Goal: Transaction & Acquisition: Purchase product/service

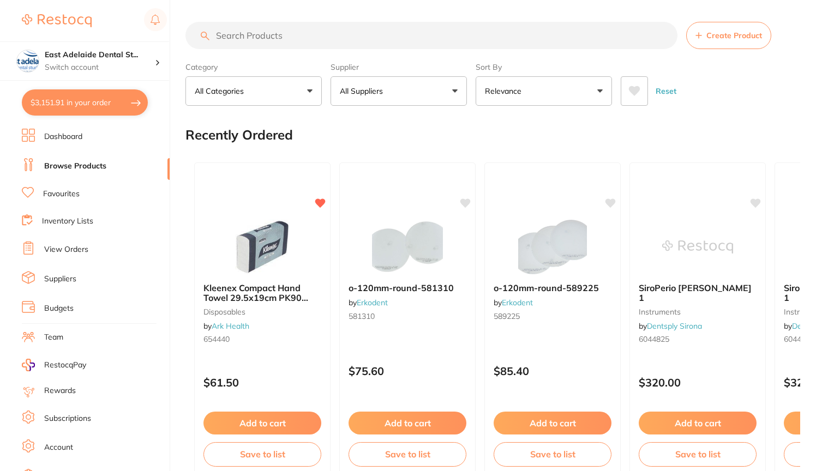
type input "3"
click at [104, 100] on button "$3,151.91 in your order" at bounding box center [85, 102] width 126 height 26
checkbox input "true"
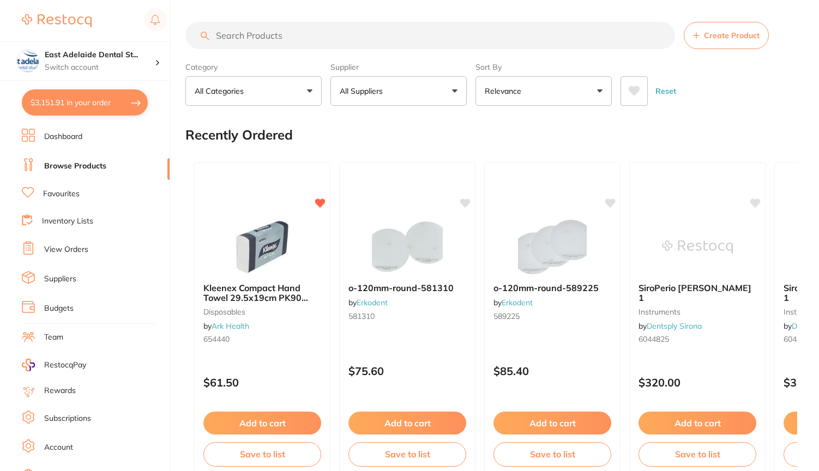
checkbox input "true"
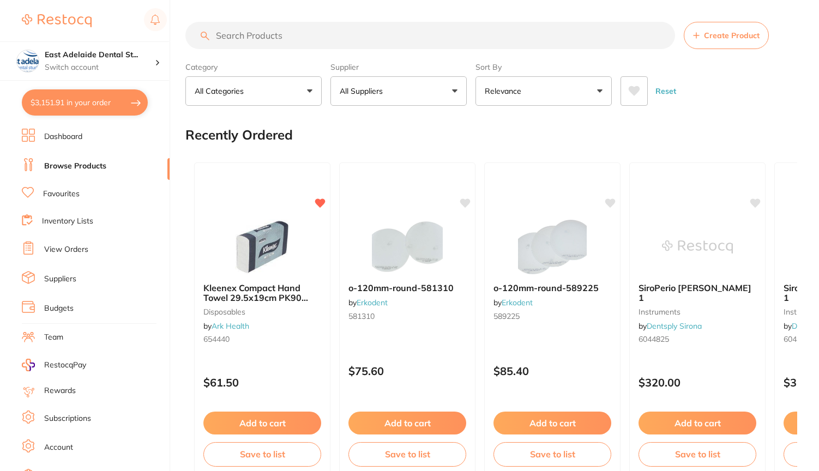
checkbox input "true"
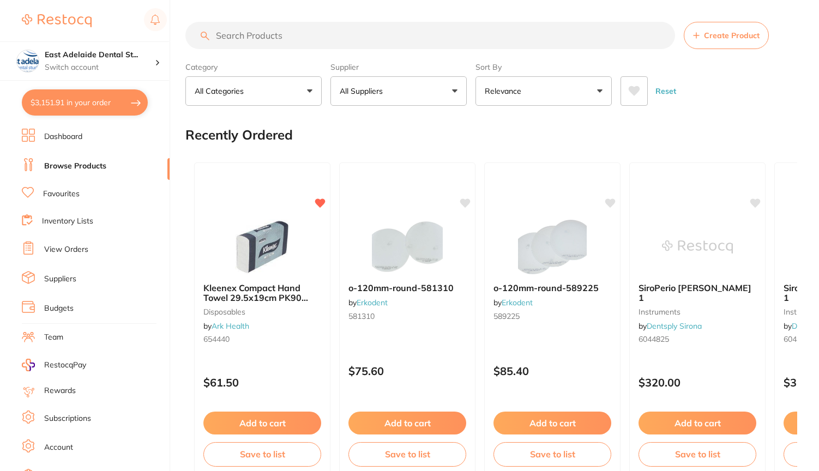
checkbox input "true"
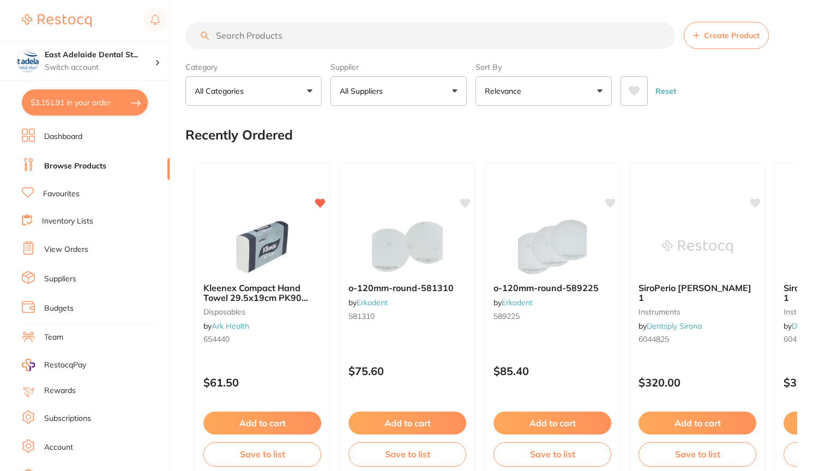
checkbox input "true"
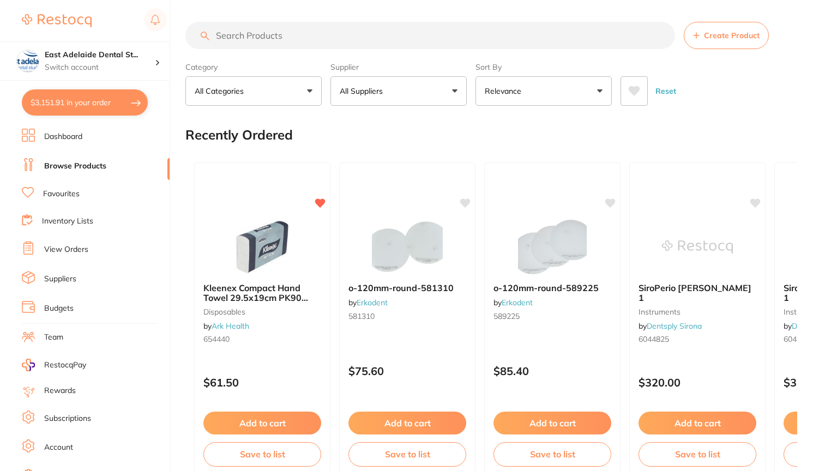
checkbox input "true"
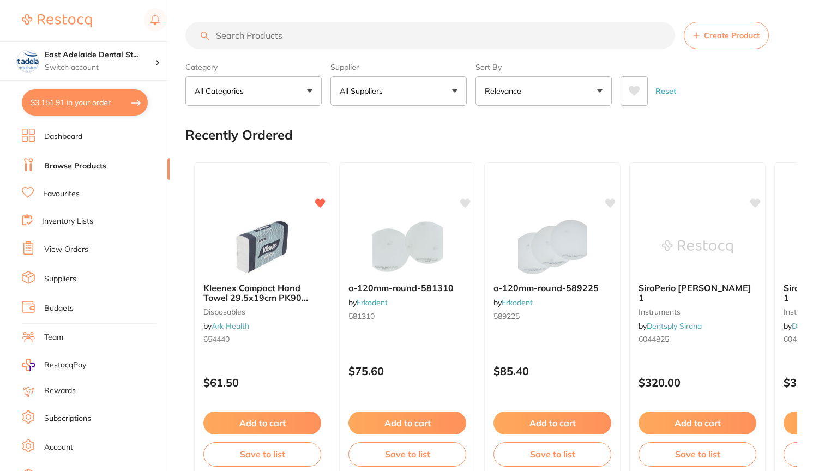
checkbox input "true"
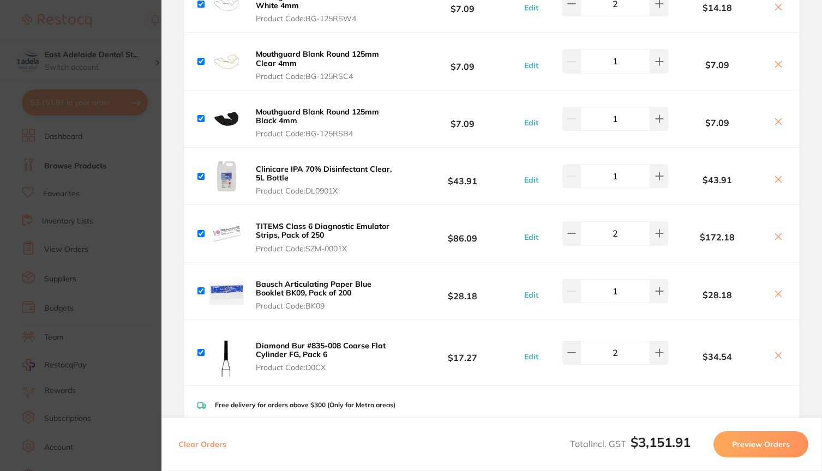
scroll to position [701, 0]
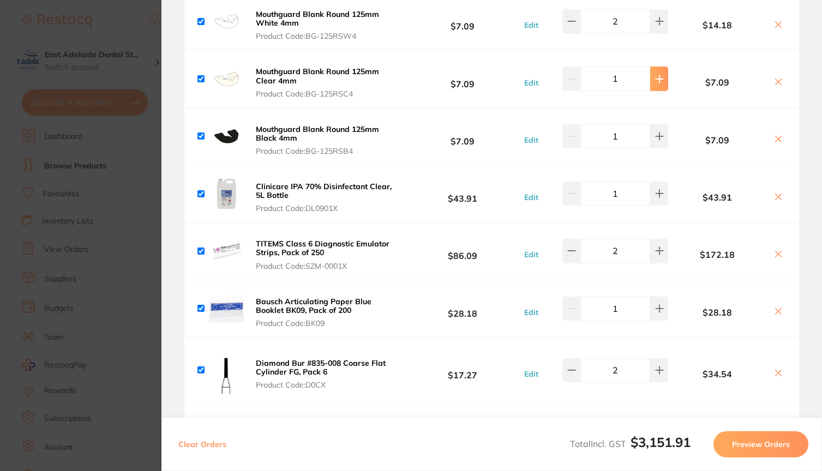
click at [659, 89] on button at bounding box center [659, 79] width 18 height 24
click at [571, 89] on button at bounding box center [571, 79] width 18 height 24
type input "1"
click at [200, 82] on input "checkbox" at bounding box center [200, 78] width 7 height 7
checkbox input "false"
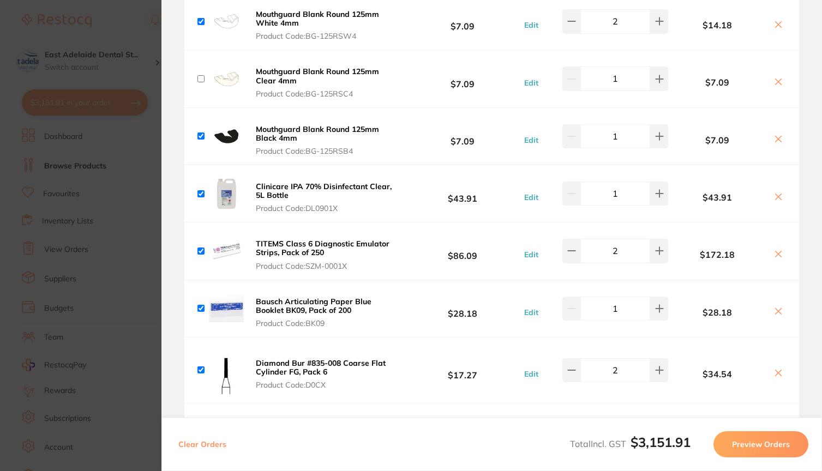
checkbox input "false"
click at [655, 148] on button at bounding box center [659, 136] width 18 height 24
type input "2"
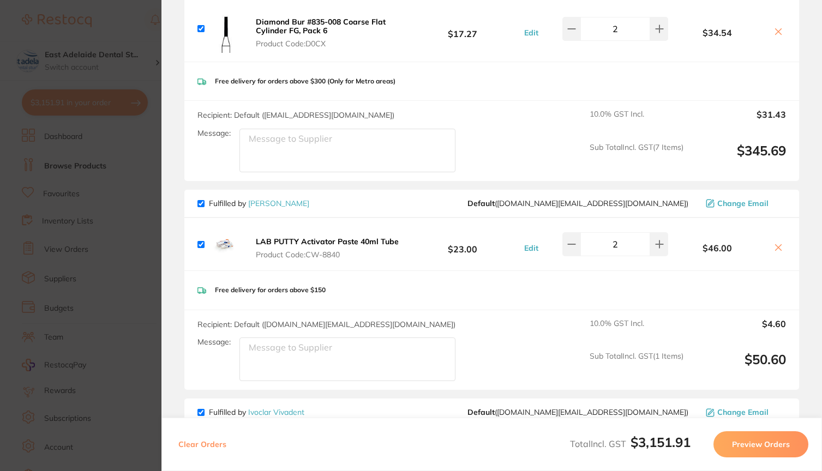
scroll to position [1046, 0]
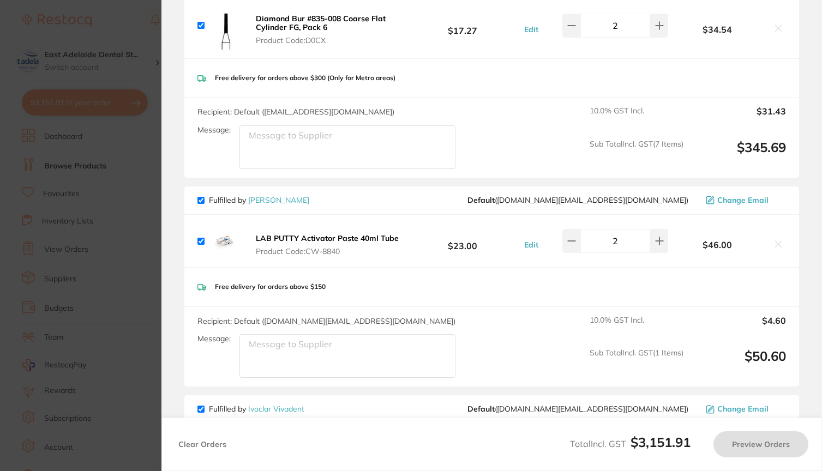
click at [203, 204] on input "checkbox" at bounding box center [200, 200] width 7 height 7
checkbox input "false"
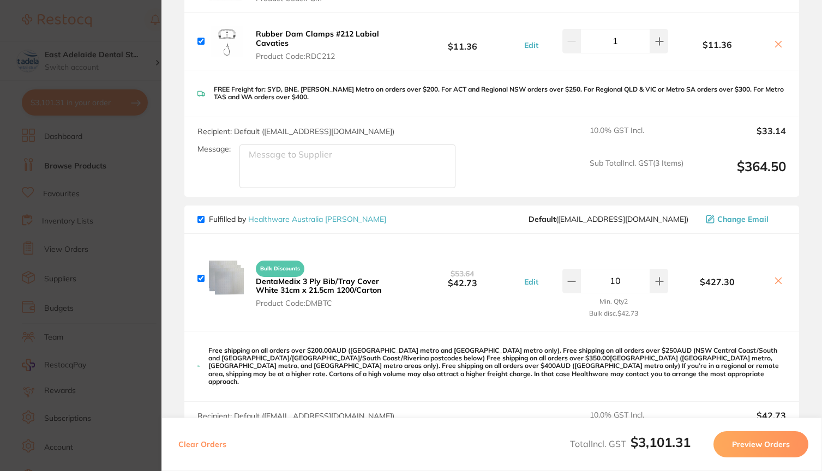
scroll to position [1788, 0]
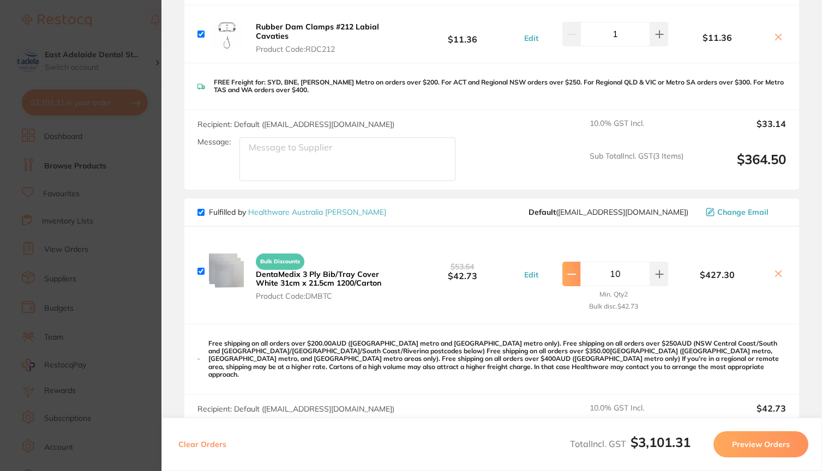
click at [571, 286] on button at bounding box center [571, 274] width 18 height 24
click at [660, 286] on button at bounding box center [659, 274] width 18 height 24
type input "9"
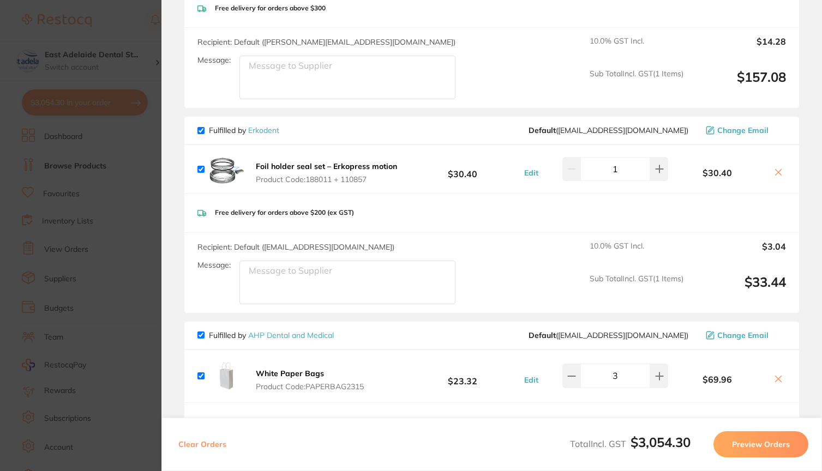
scroll to position [2370, 0]
click at [201, 133] on input "checkbox" at bounding box center [200, 129] width 7 height 7
checkbox input "false"
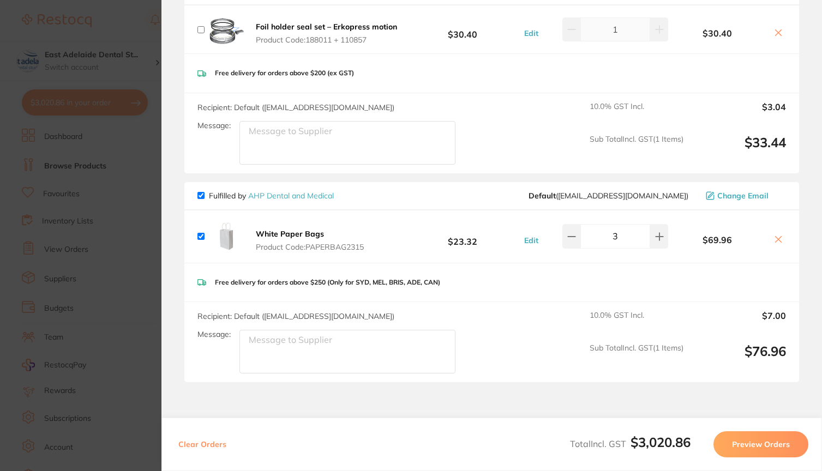
scroll to position [2511, 0]
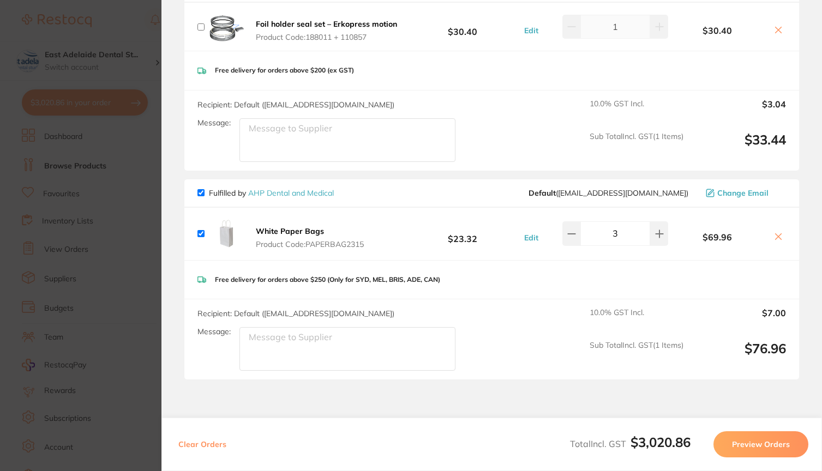
click at [201, 196] on input "checkbox" at bounding box center [200, 192] width 7 height 7
checkbox input "false"
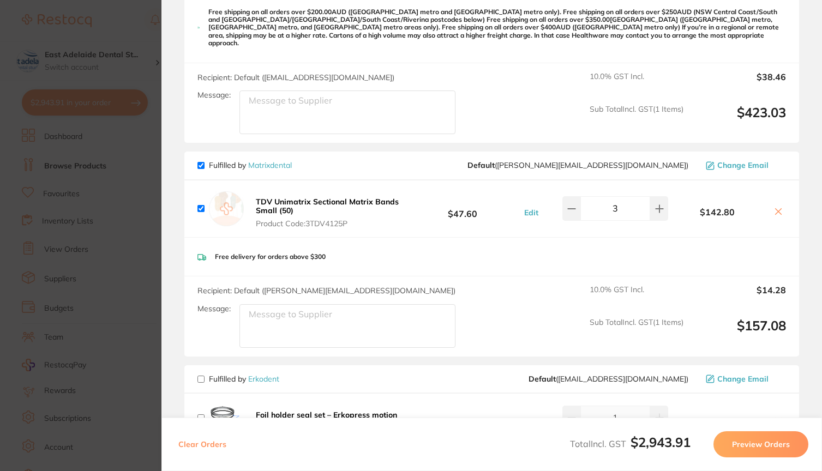
scroll to position [2118, 0]
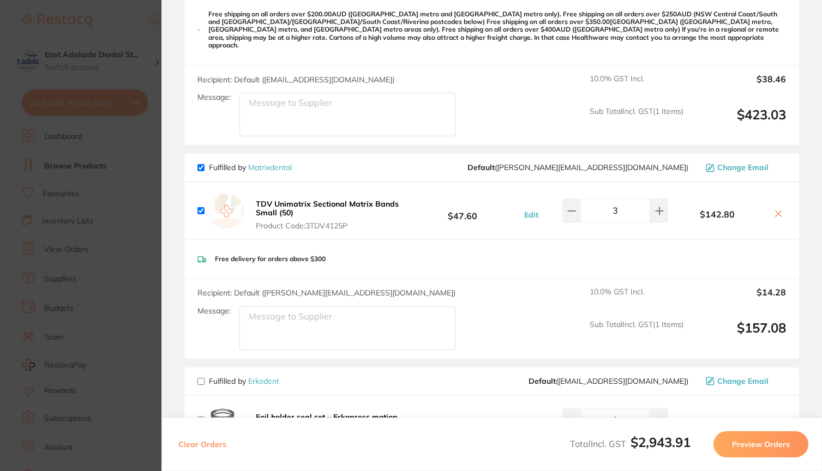
click at [203, 171] on input "checkbox" at bounding box center [200, 167] width 7 height 7
checkbox input "false"
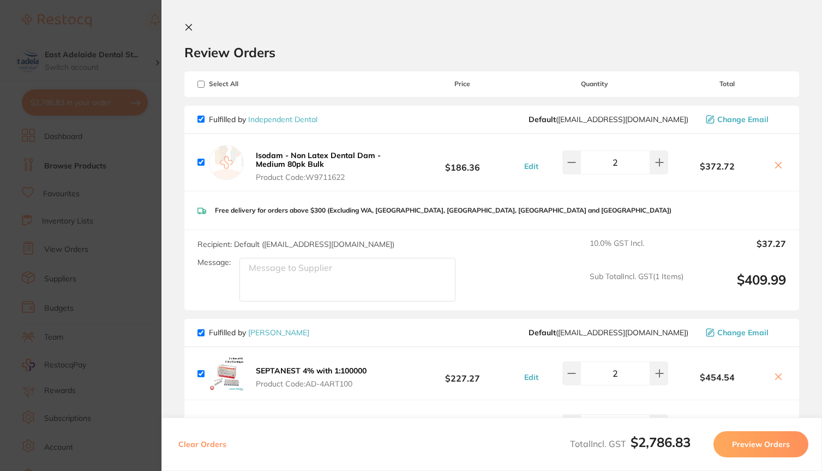
scroll to position [0, 0]
click at [756, 437] on button "Preview Orders" at bounding box center [761, 445] width 95 height 26
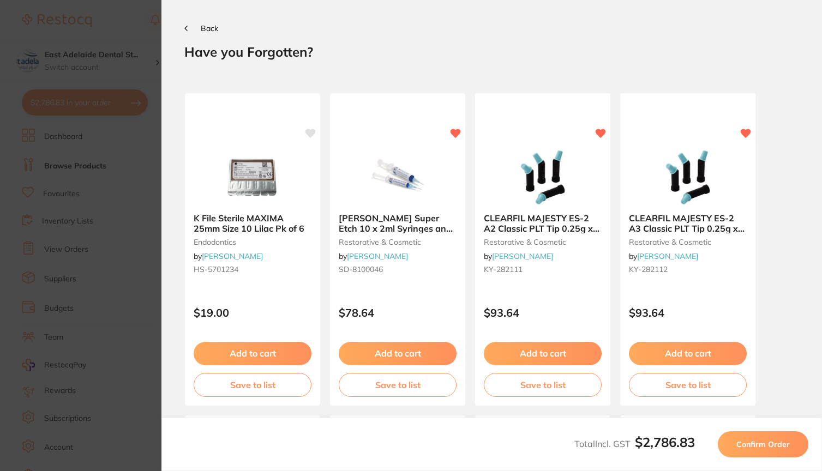
click at [761, 444] on span "Confirm Order" at bounding box center [762, 445] width 53 height 10
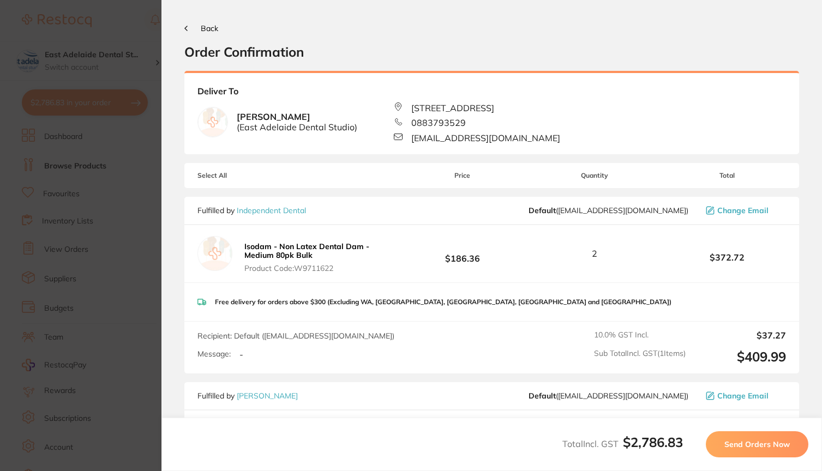
click at [761, 444] on span "Send Orders Now" at bounding box center [756, 445] width 65 height 10
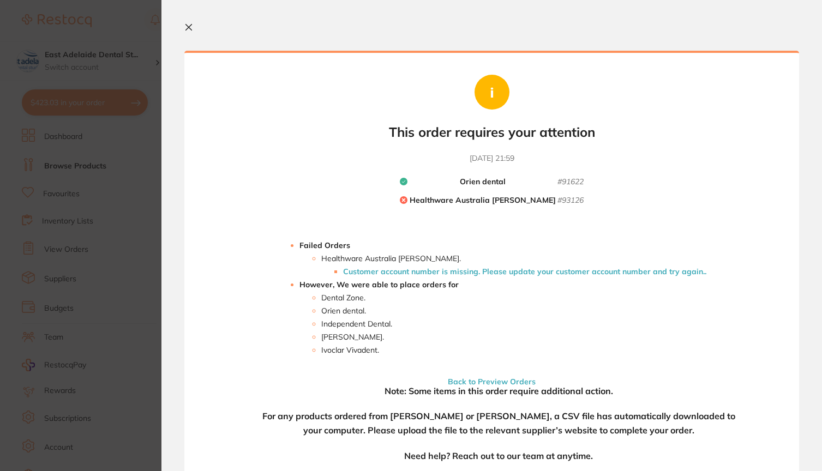
click at [188, 26] on icon at bounding box center [189, 28] width 6 height 6
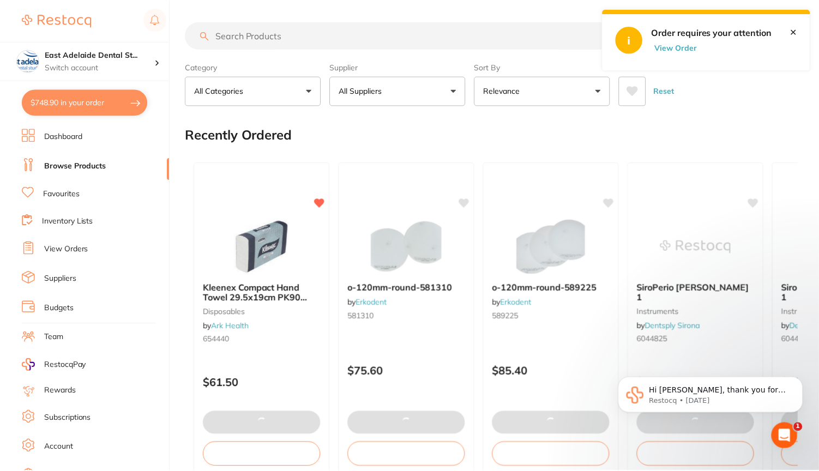
scroll to position [17, 0]
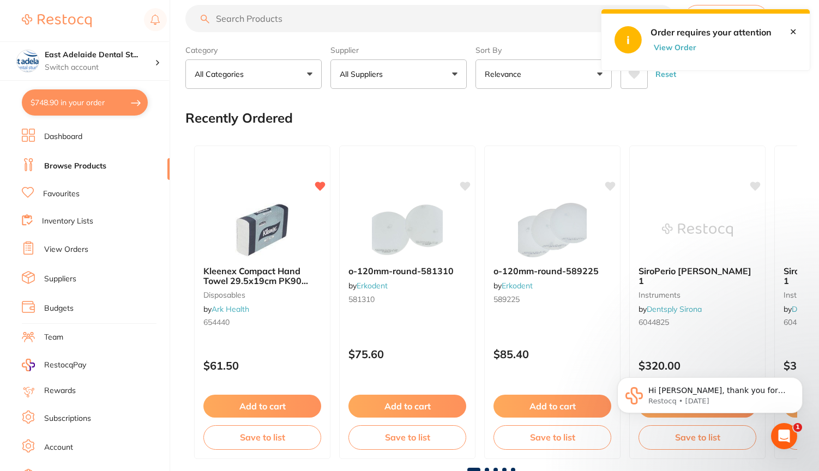
click at [92, 103] on button "$748.90 in your order" at bounding box center [85, 102] width 126 height 26
checkbox input "true"
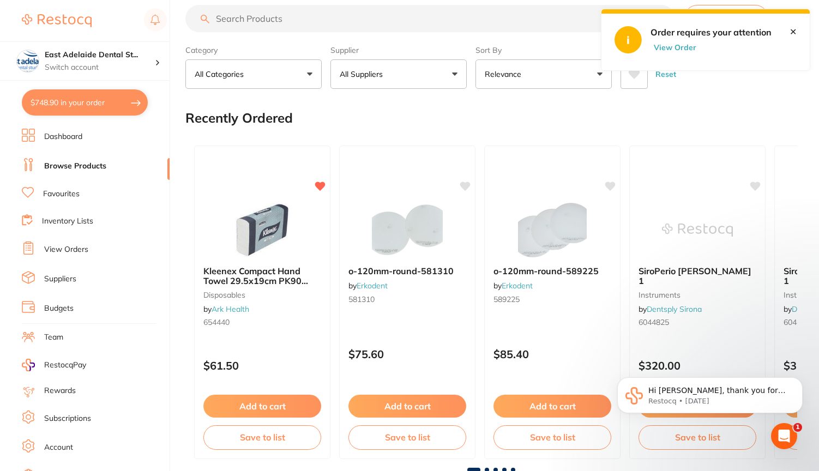
checkbox input "true"
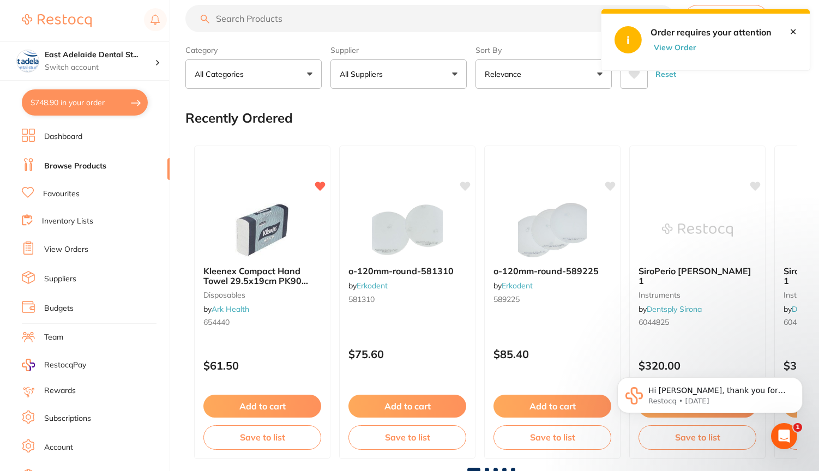
checkbox input "true"
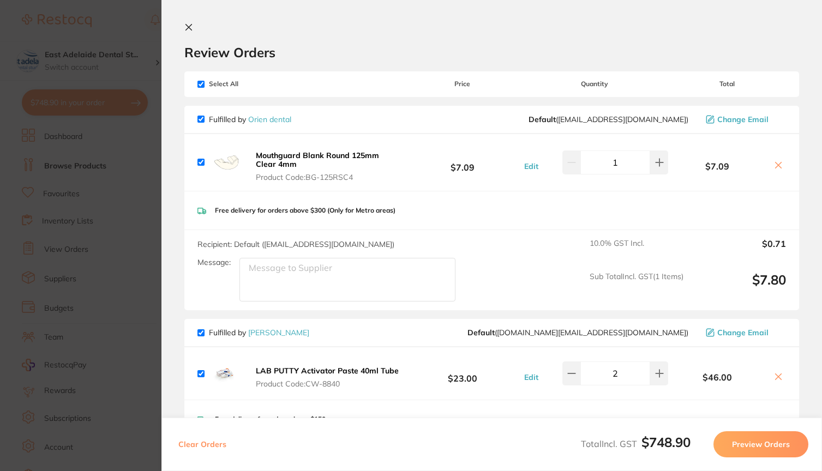
scroll to position [0, 0]
click at [189, 29] on icon at bounding box center [188, 27] width 9 height 9
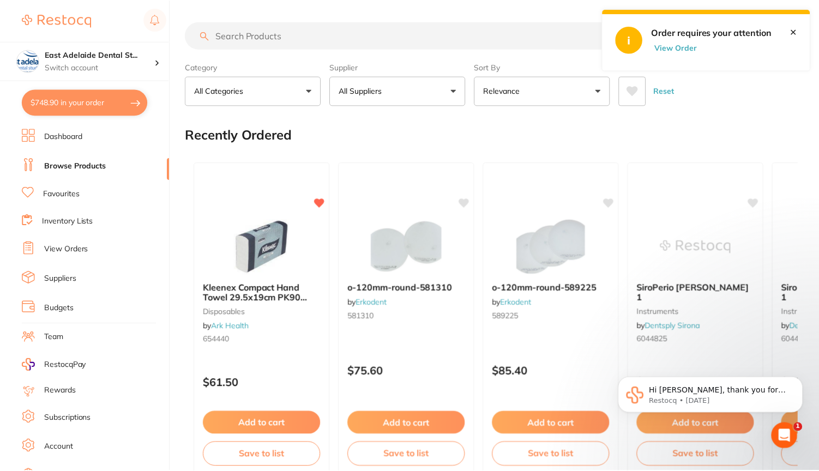
scroll to position [17, 0]
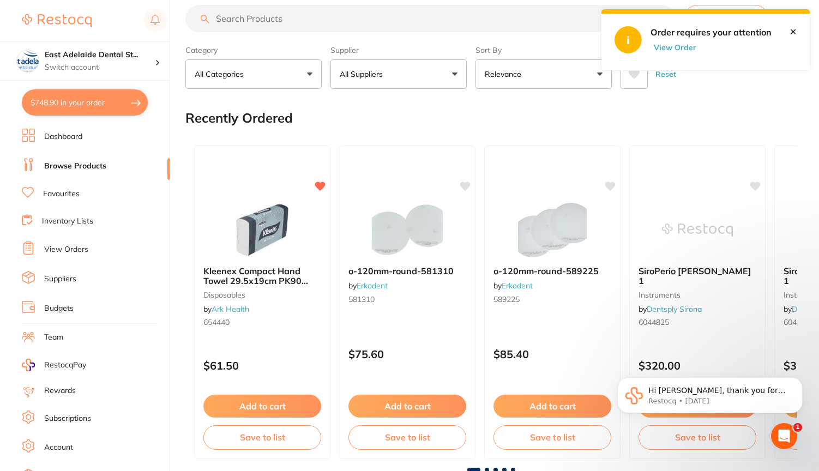
click at [70, 247] on link "View Orders" at bounding box center [66, 249] width 44 height 11
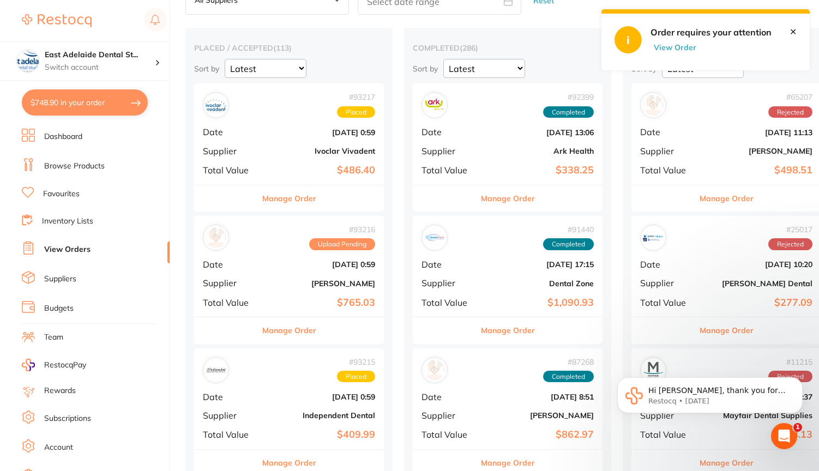
click at [303, 328] on button "Manage Order" at bounding box center [289, 331] width 54 height 26
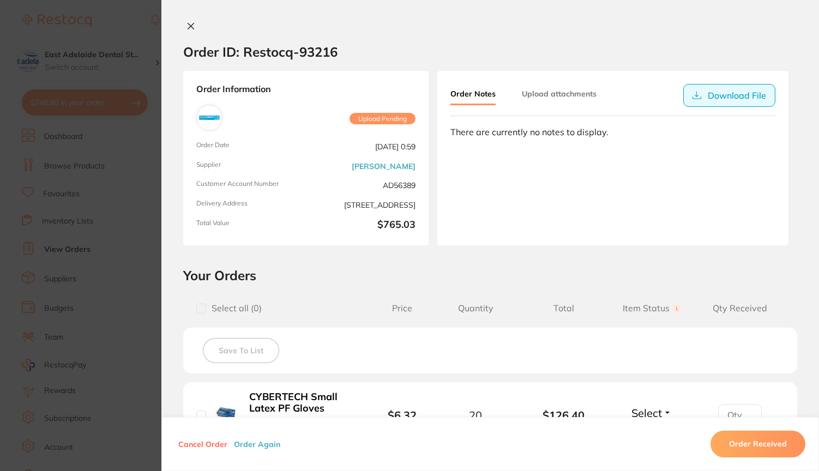
click at [706, 93] on button "Download File" at bounding box center [730, 95] width 92 height 23
click at [189, 27] on icon at bounding box center [191, 26] width 9 height 9
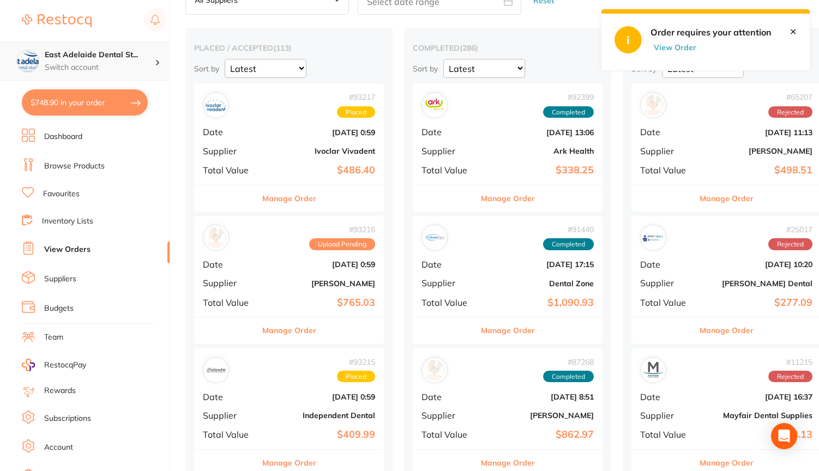
click at [113, 58] on h4 "East Adelaide Dental St..." at bounding box center [100, 55] width 110 height 11
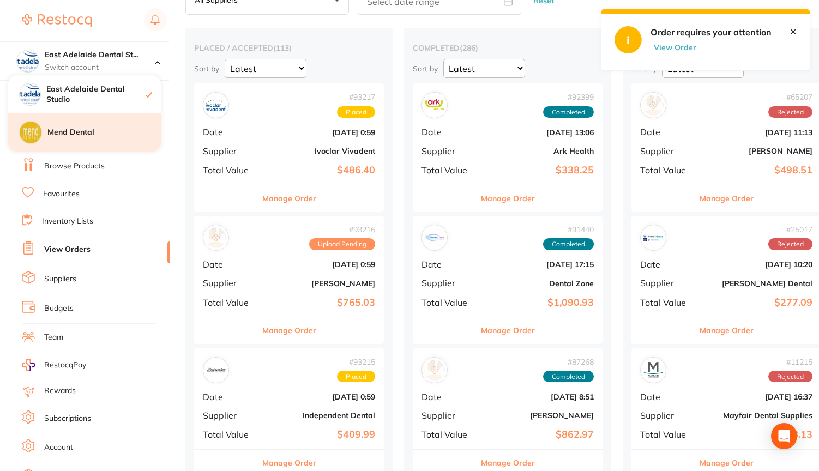
click at [79, 125] on div "Mend Dental" at bounding box center [84, 132] width 153 height 38
